Goal: Check status: Check status

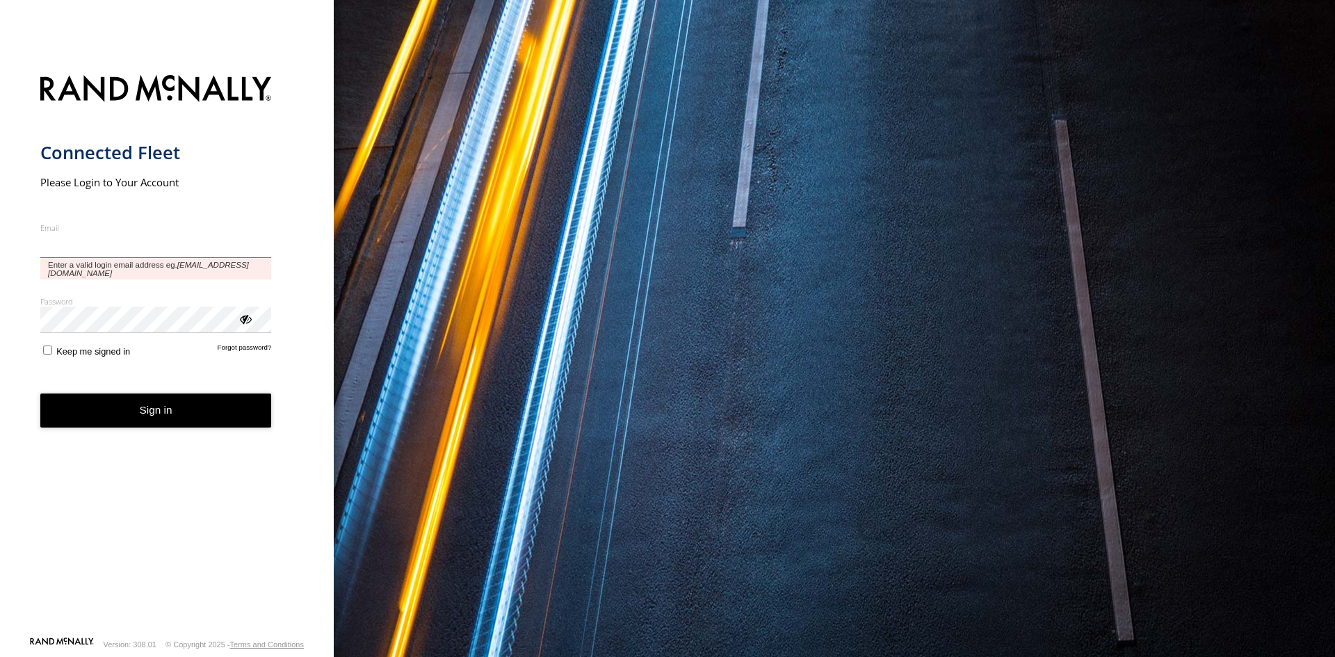
type input "**********"
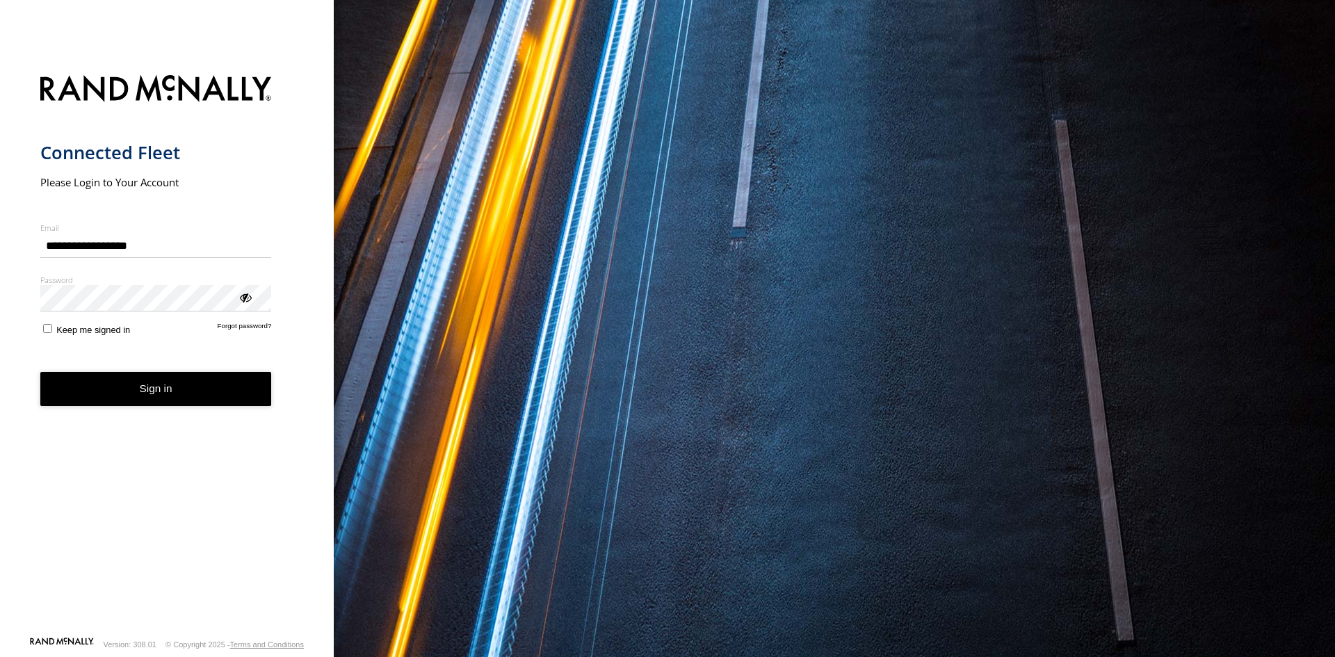
click at [127, 395] on button "Sign in" at bounding box center [155, 389] width 231 height 34
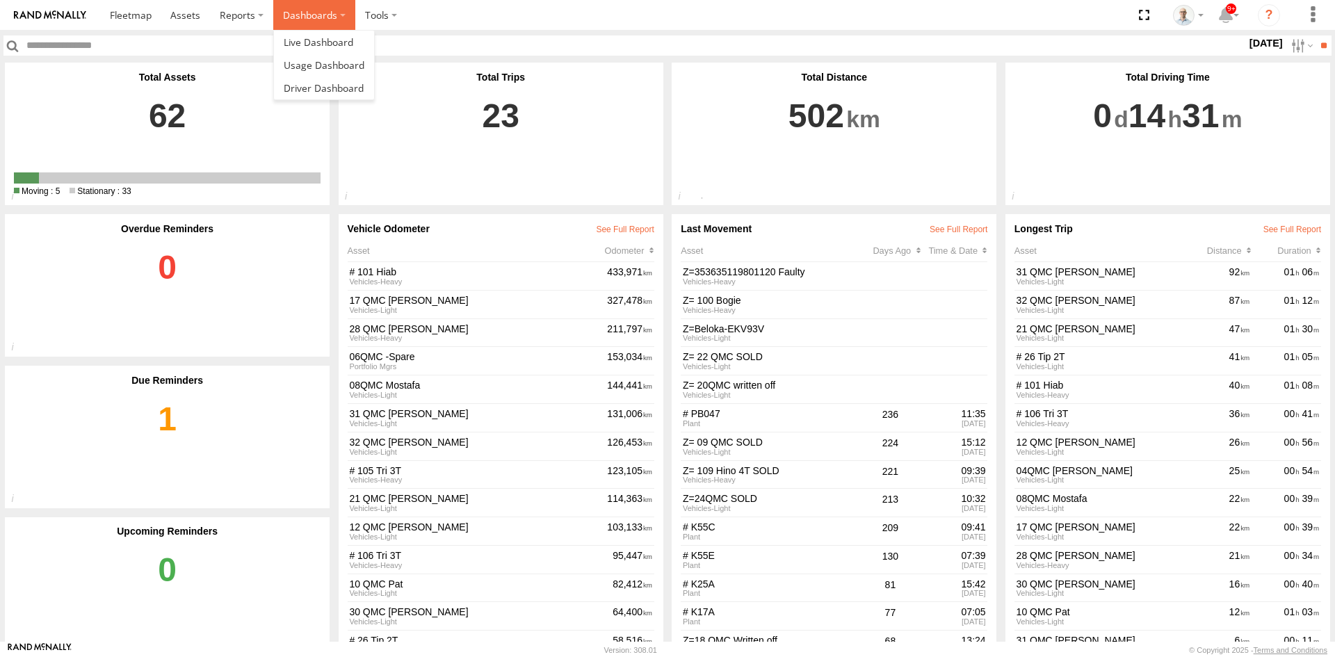
click at [291, 16] on label "Dashboards" at bounding box center [314, 15] width 82 height 30
click at [311, 49] on span at bounding box center [319, 41] width 70 height 13
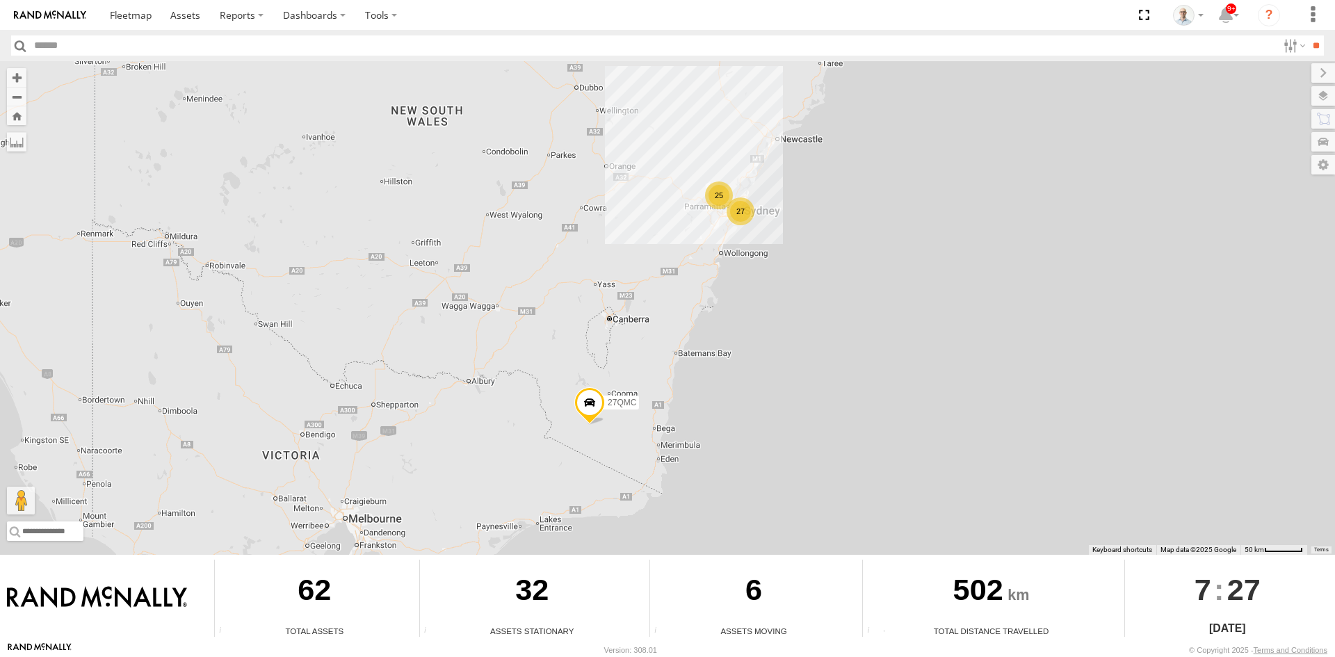
click at [722, 200] on div "25" at bounding box center [719, 195] width 28 height 28
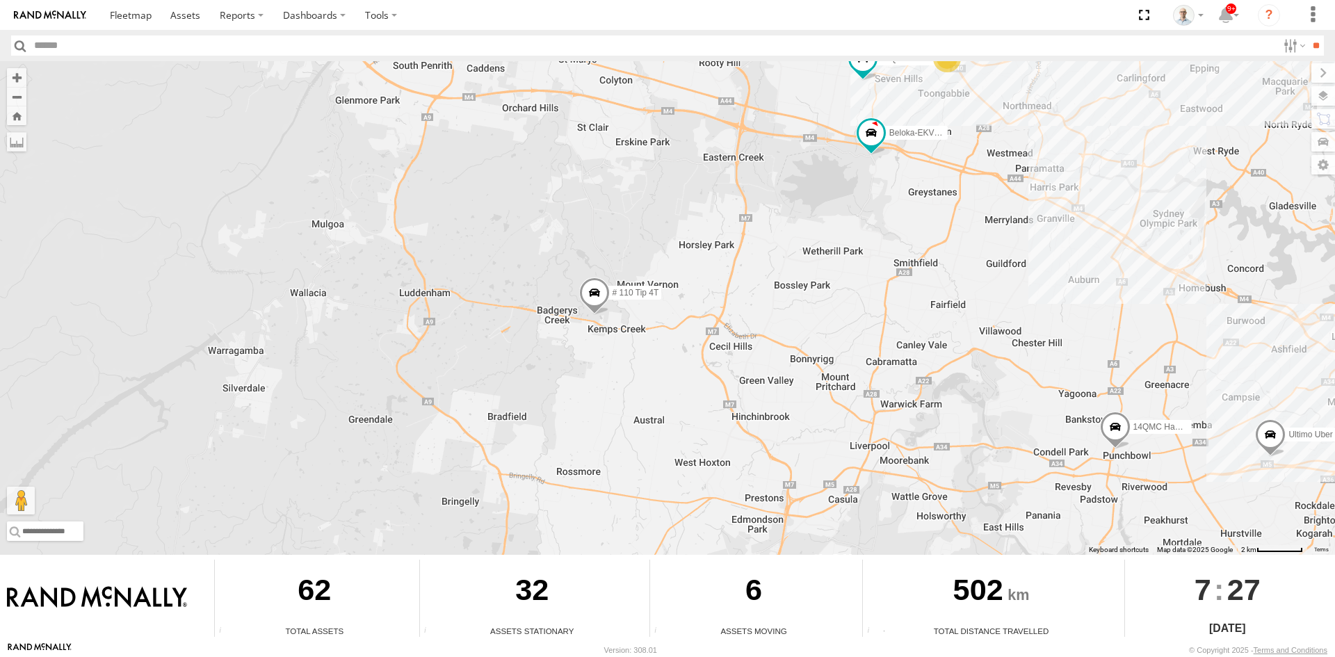
drag, startPoint x: 881, startPoint y: 370, endPoint x: 775, endPoint y: 381, distance: 106.2
click at [778, 382] on div "27QMC Ultimo Uber 09QMC # KS75A Beloka-EKV93V 19QMC Workshop 14QMC Hamza Beloka…" at bounding box center [667, 308] width 1335 height 494
